Goal: Navigation & Orientation: Find specific page/section

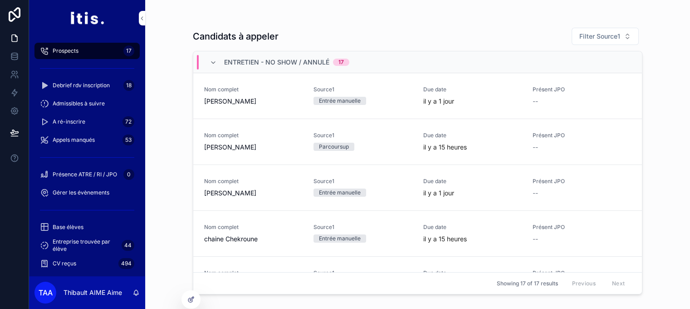
click at [273, 64] on span "Entretien - no show / annulé" at bounding box center [276, 62] width 105 height 9
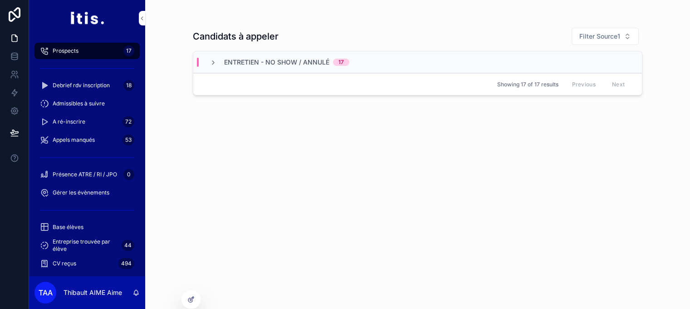
click at [216, 66] on div "Entretien - no show / annulé 17" at bounding box center [417, 62] width 449 height 22
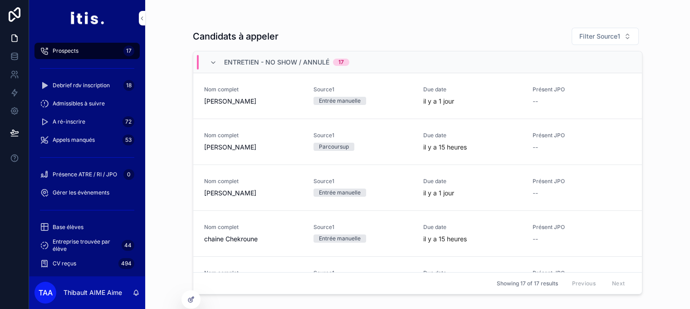
click at [216, 66] on div "Entretien - no show / annulé 17" at bounding box center [280, 62] width 140 height 15
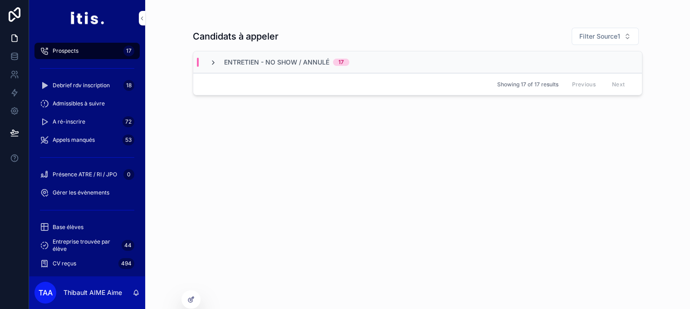
click at [217, 63] on icon "scrollable content" at bounding box center [213, 62] width 7 height 7
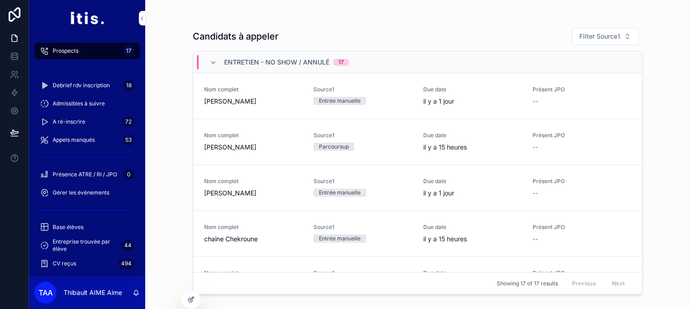
click at [217, 63] on icon "scrollable content" at bounding box center [213, 62] width 7 height 7
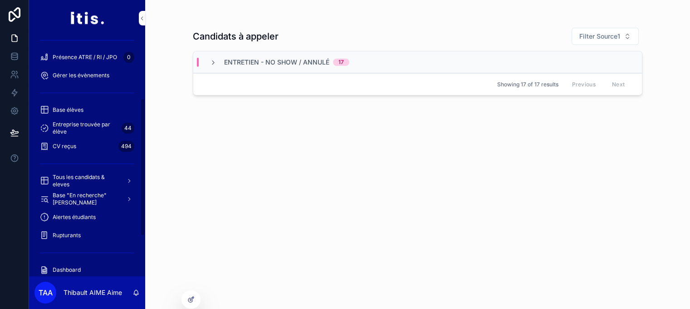
scroll to position [118, 0]
click at [77, 276] on div "Dashboard" at bounding box center [87, 269] width 94 height 15
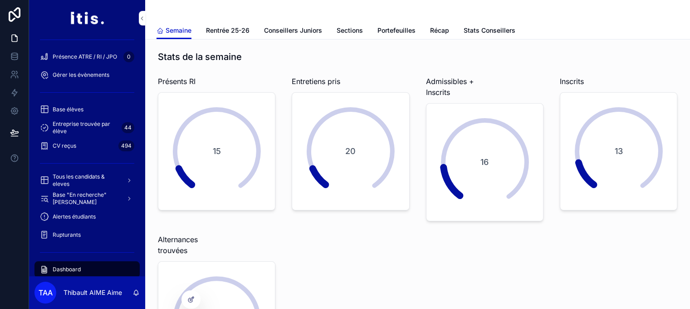
click at [490, 32] on span "Stats Conseillers" at bounding box center [490, 30] width 52 height 9
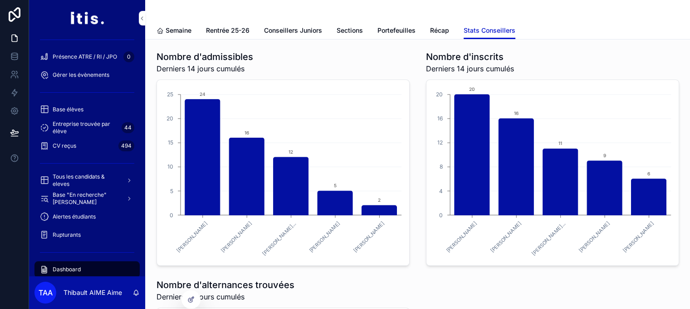
click at [160, 30] on icon "scrollable content" at bounding box center [160, 30] width 7 height 7
